Goal: Navigation & Orientation: Find specific page/section

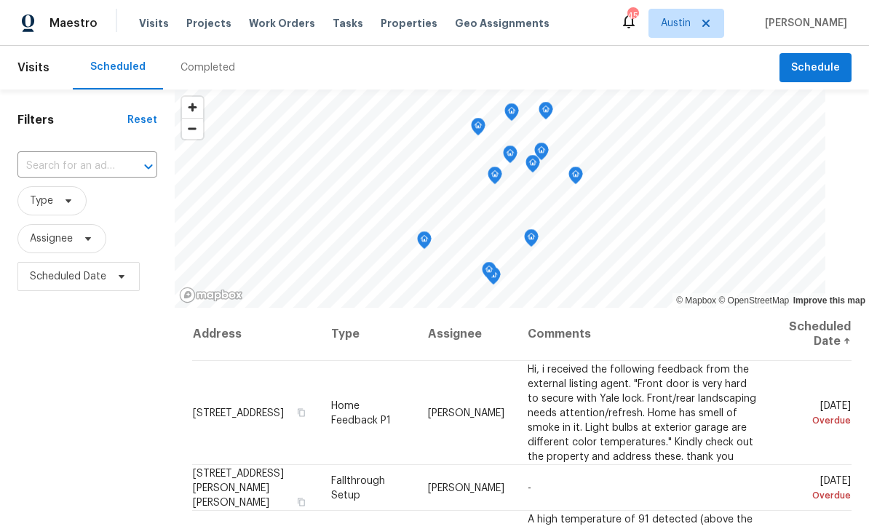
click at [333, 26] on span "Tasks" at bounding box center [348, 23] width 31 height 10
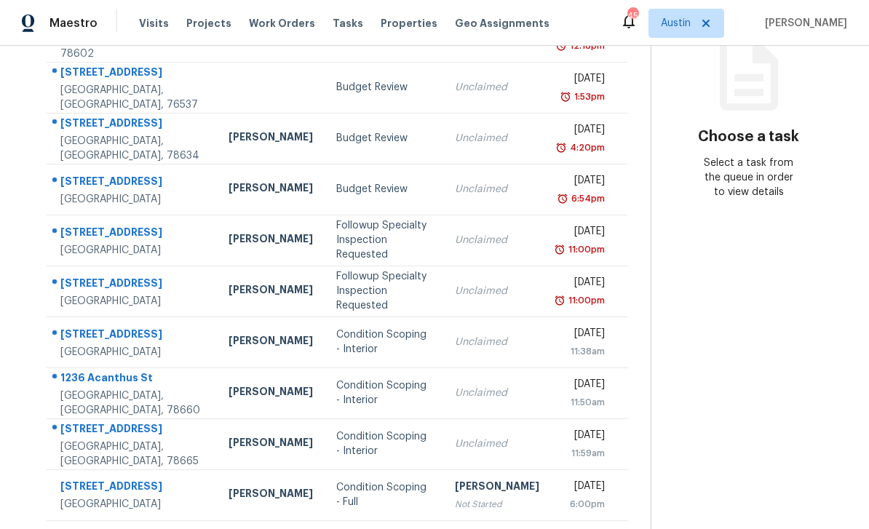
scroll to position [197, 0]
